Goal: Information Seeking & Learning: Learn about a topic

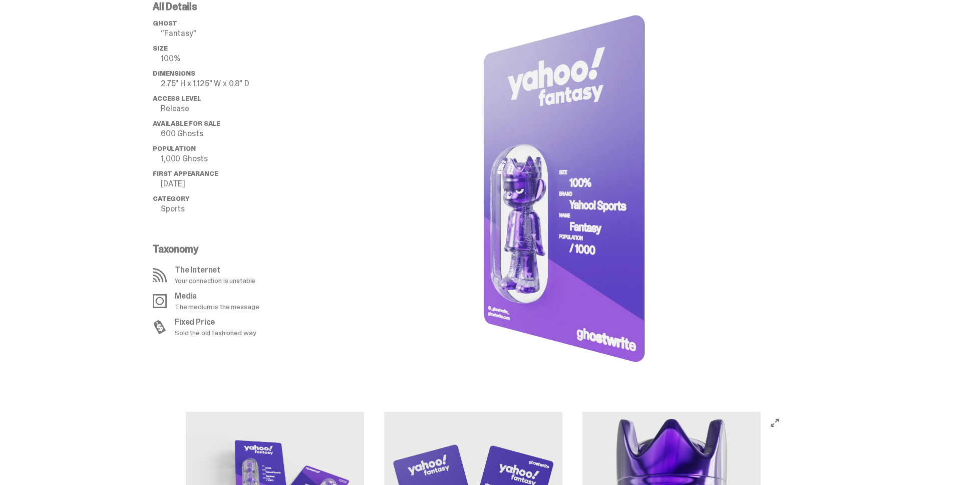
scroll to position [653, 0]
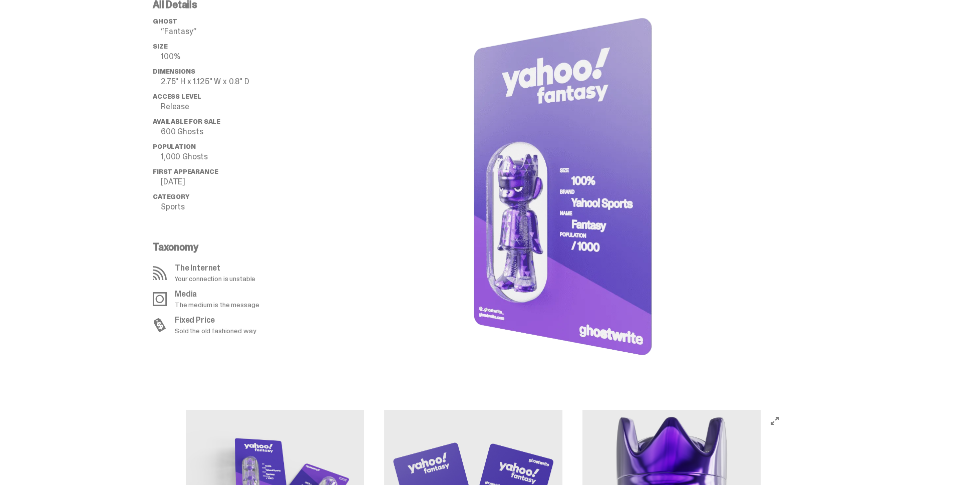
click at [176, 130] on p "600 Ghosts" at bounding box center [237, 132] width 152 height 8
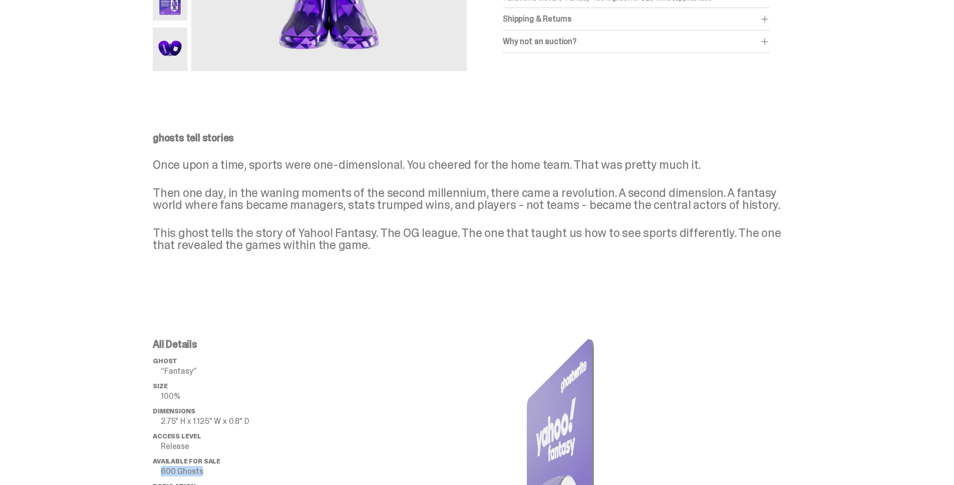
scroll to position [0, 0]
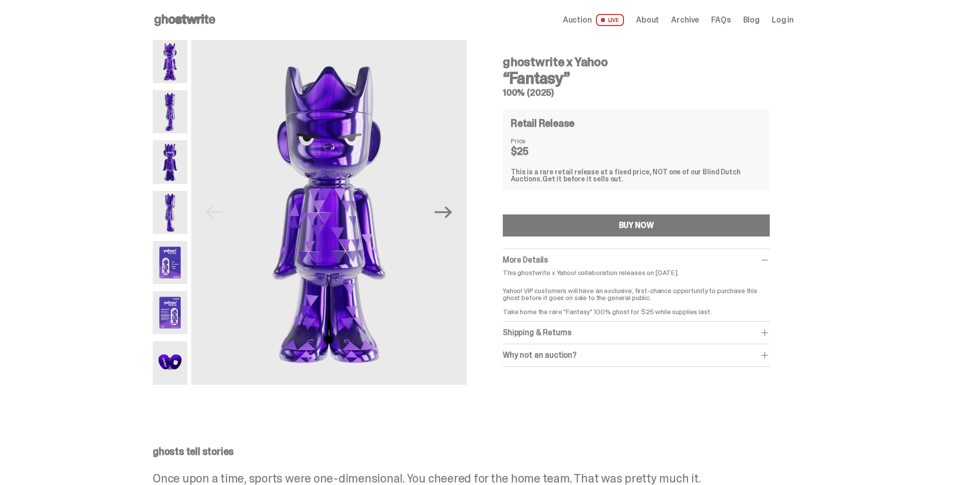
click at [487, 97] on div "ghostwrite x Yahoo “Fantasy” 100% (2025) Retail Release Price $25 This is a rar…" at bounding box center [636, 209] width 315 height 338
